Goal: Book appointment/travel/reservation

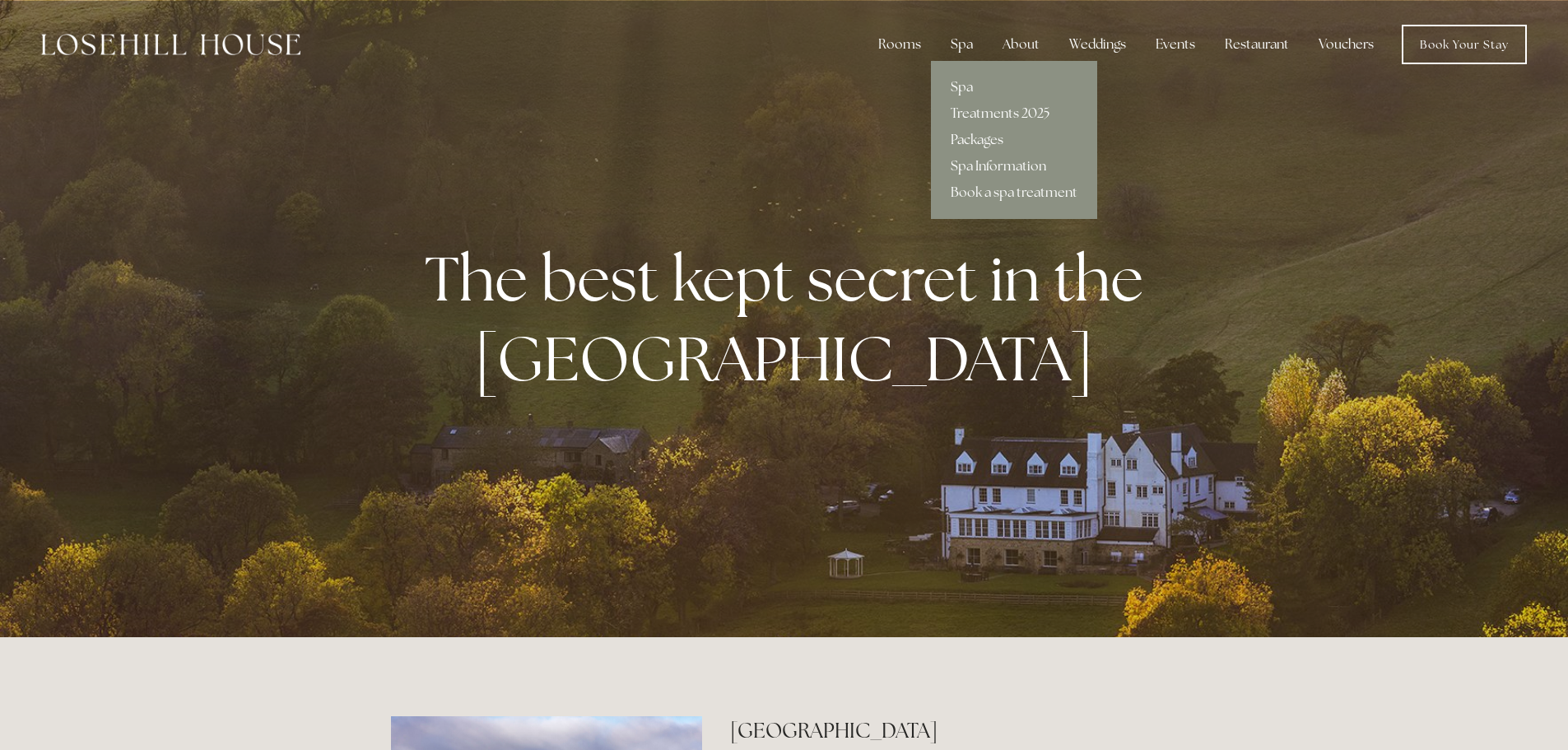
click at [976, 137] on link "Packages" at bounding box center [1014, 139] width 166 height 26
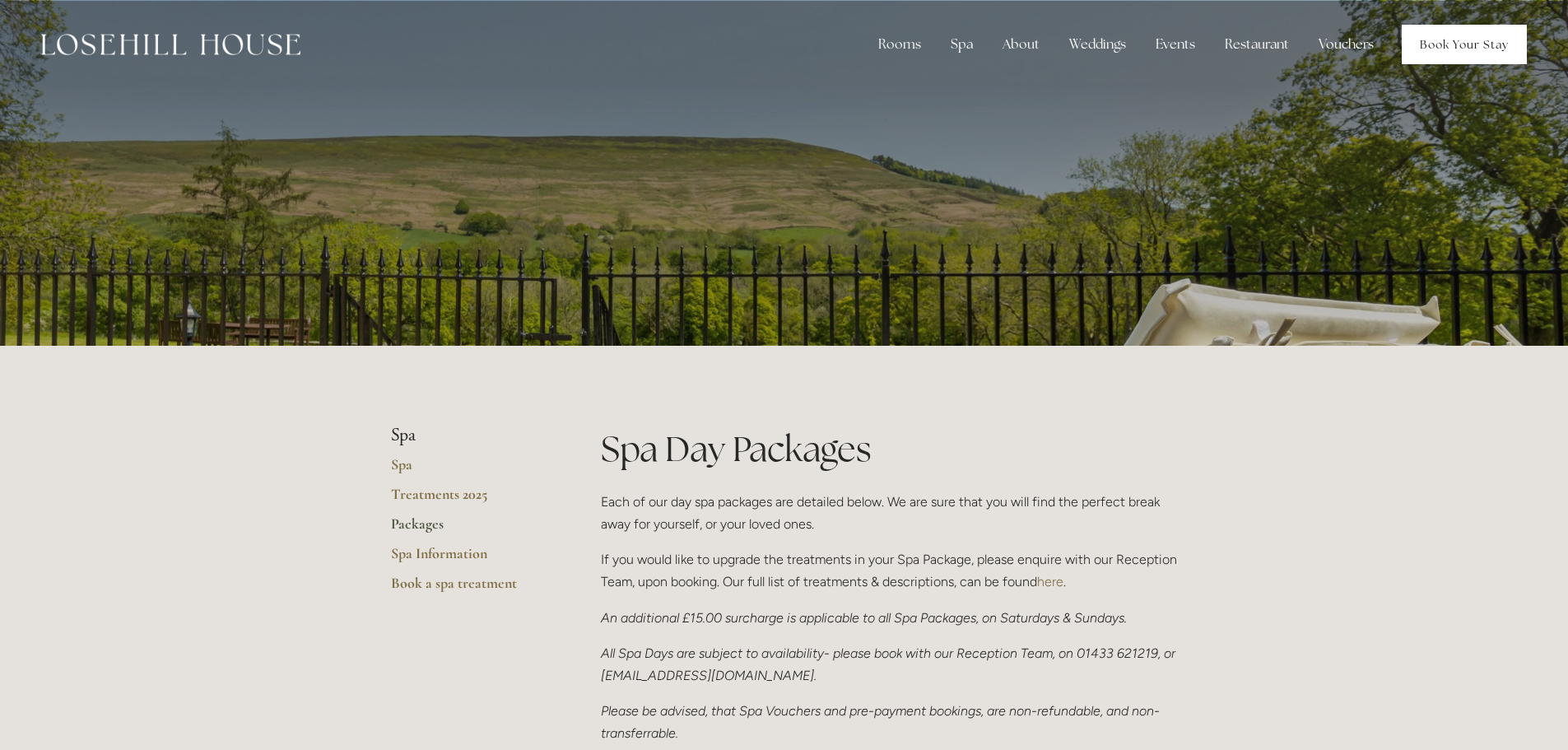
click at [1445, 48] on link "Book Your Stay" at bounding box center [1463, 44] width 125 height 39
